Goal: Book appointment/travel/reservation

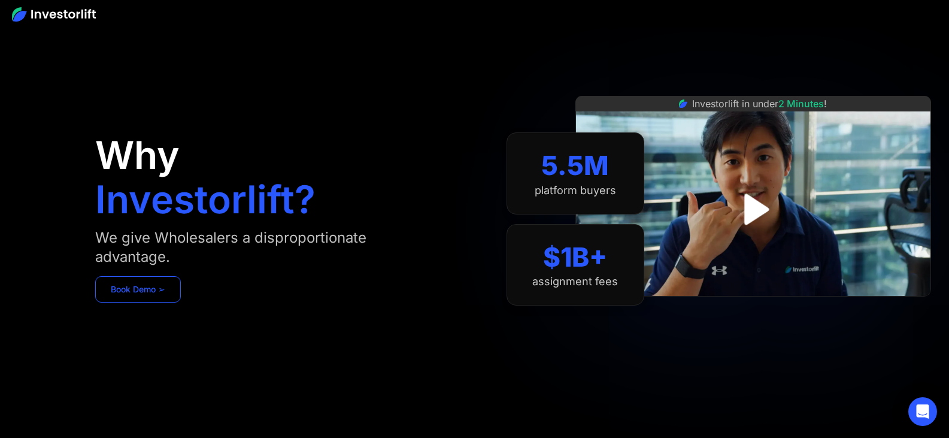
click at [141, 290] on link "Book Demo ➢" at bounding box center [138, 289] width 86 height 26
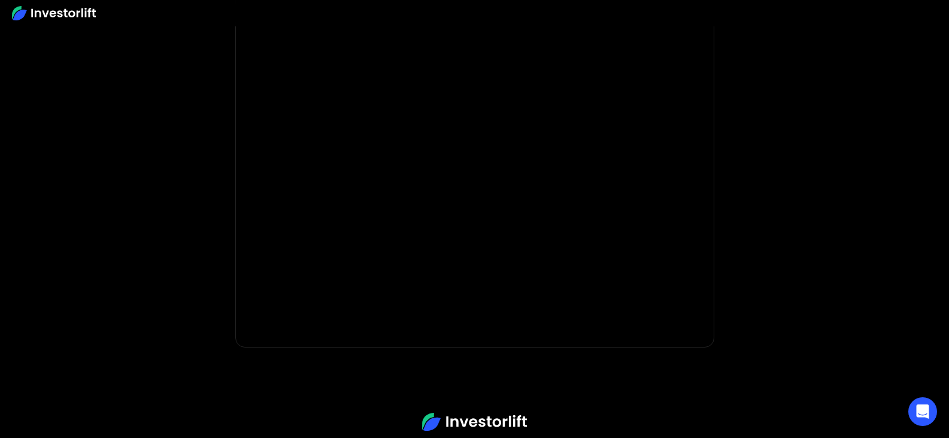
scroll to position [135, 0]
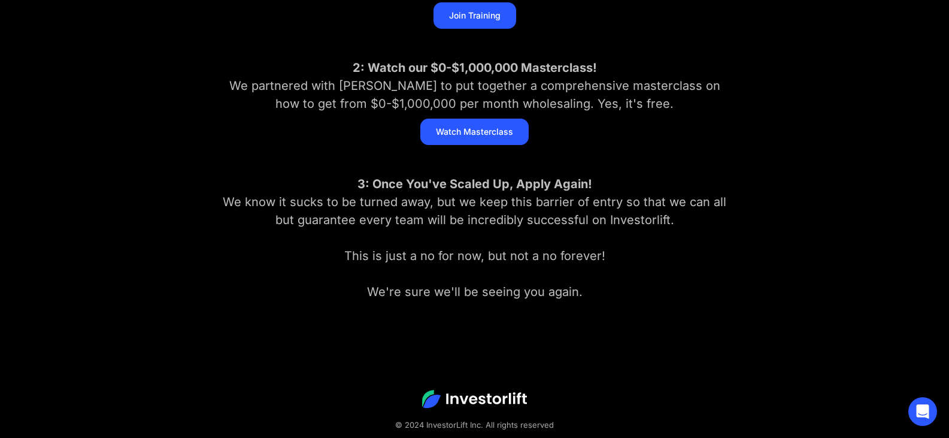
scroll to position [306, 0]
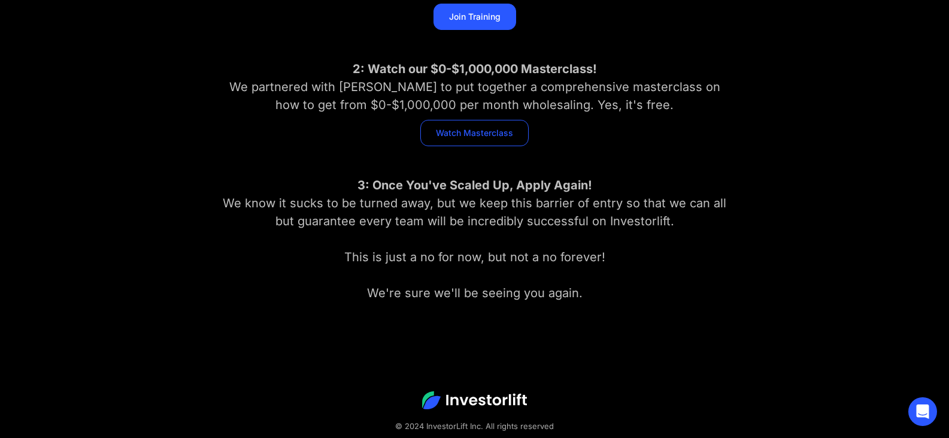
click at [497, 133] on link "Watch Masterclass" at bounding box center [475, 133] width 108 height 26
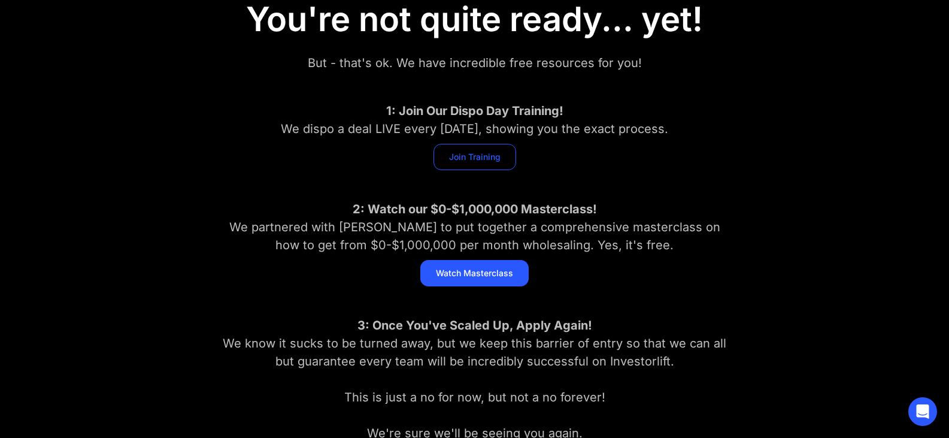
scroll to position [165, 0]
click at [465, 154] on link "Join Training" at bounding box center [475, 157] width 83 height 26
